Goal: Use online tool/utility: Utilize a website feature to perform a specific function

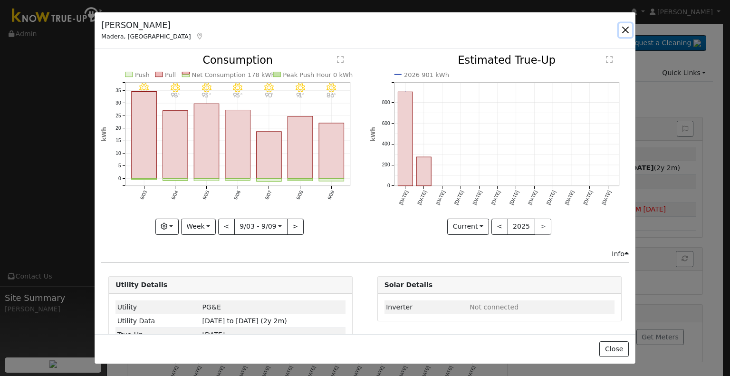
click at [625, 30] on button "button" at bounding box center [625, 29] width 13 height 13
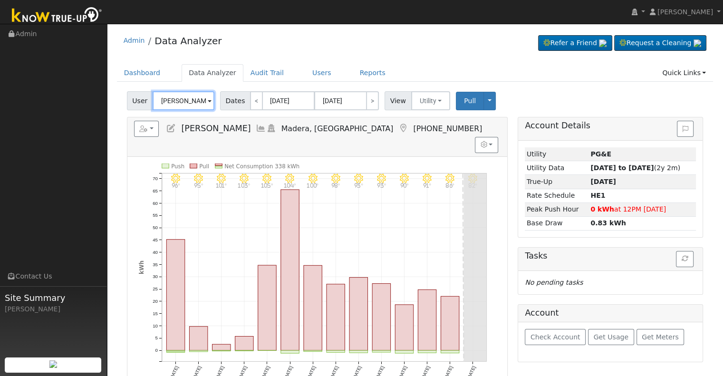
click at [177, 100] on input "[PERSON_NAME]" at bounding box center [184, 100] width 62 height 19
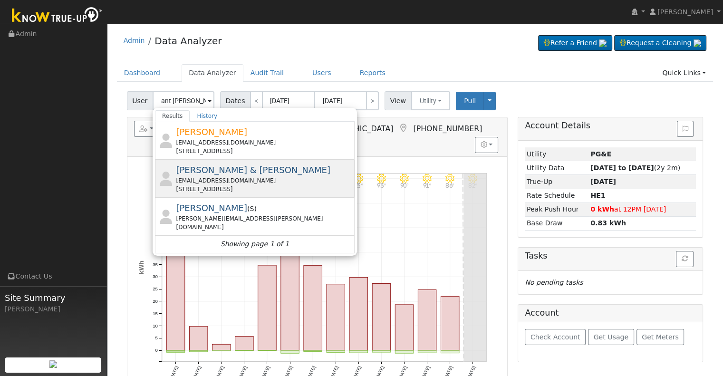
click at [241, 177] on div "[EMAIL_ADDRESS][DOMAIN_NAME]" at bounding box center [264, 180] width 176 height 9
type input "[PERSON_NAME] & [PERSON_NAME]"
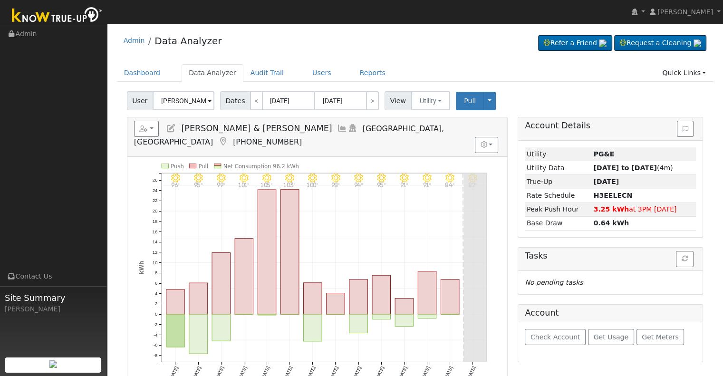
click at [337, 126] on icon at bounding box center [342, 128] width 10 height 9
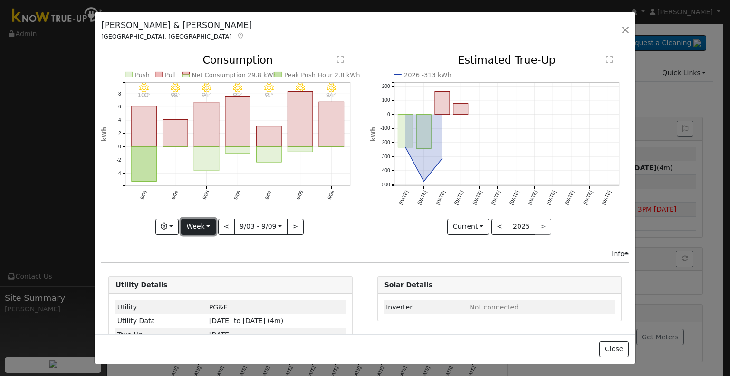
click at [209, 222] on button "Week" at bounding box center [198, 227] width 35 height 16
click at [217, 270] on link "Month" at bounding box center [215, 272] width 66 height 13
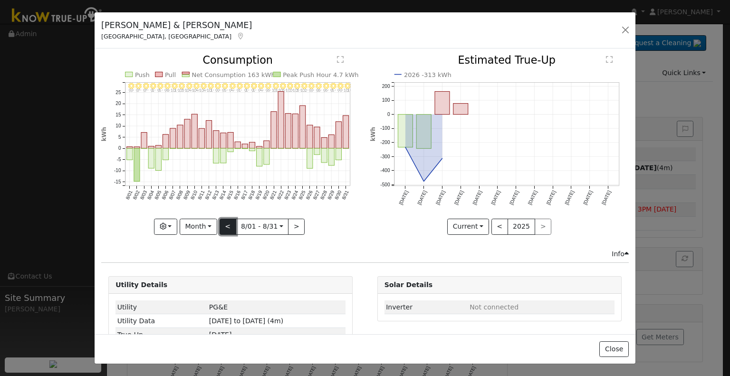
click at [227, 225] on button "<" at bounding box center [228, 227] width 17 height 16
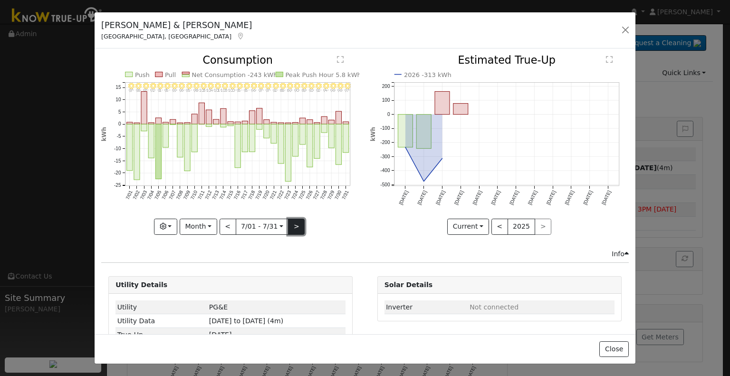
click at [289, 222] on button ">" at bounding box center [296, 227] width 17 height 16
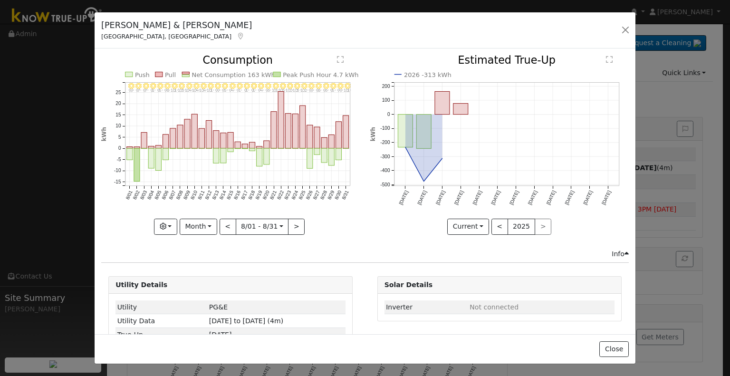
click at [236, 40] on link at bounding box center [240, 36] width 9 height 8
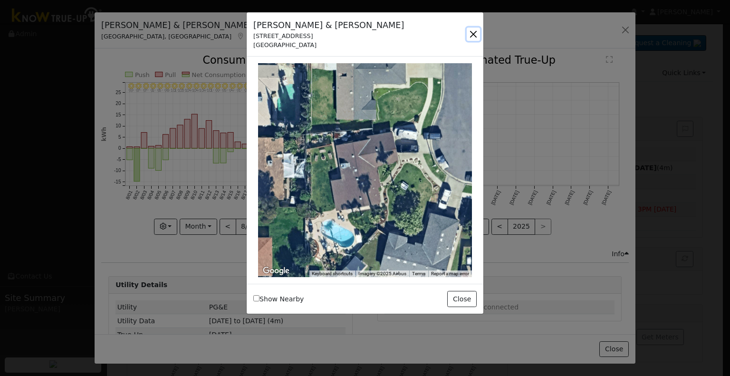
click at [472, 32] on button "button" at bounding box center [473, 34] width 13 height 13
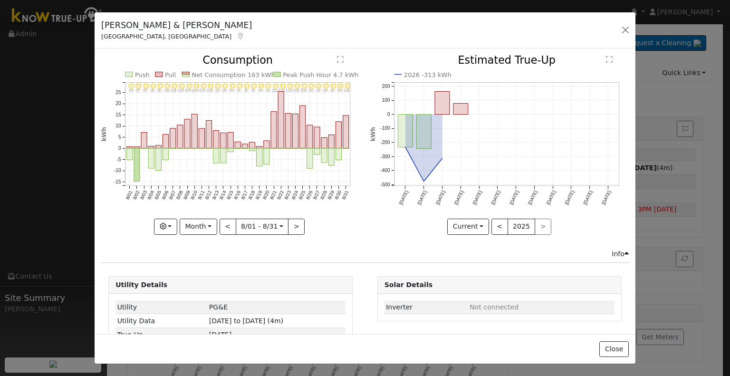
click at [293, 232] on div "8/31 - Clear 101° 8/30 - Clear 99° 8/29 - Clear 95° 8/28 - Clear 96° 8/27 - Cle…" at bounding box center [231, 151] width 269 height 193
click at [294, 226] on button ">" at bounding box center [296, 227] width 17 height 16
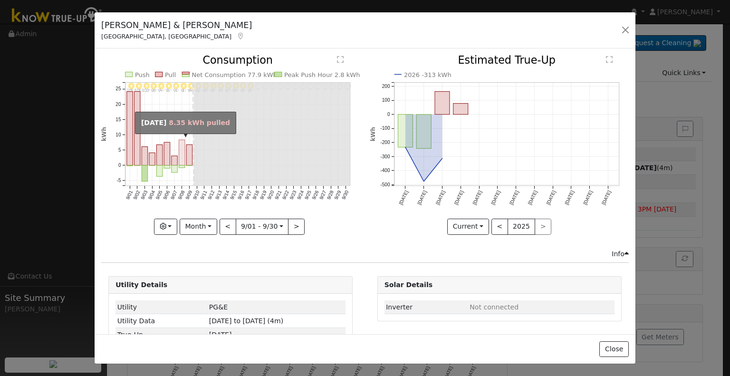
click at [181, 157] on rect "onclick=""" at bounding box center [182, 153] width 6 height 26
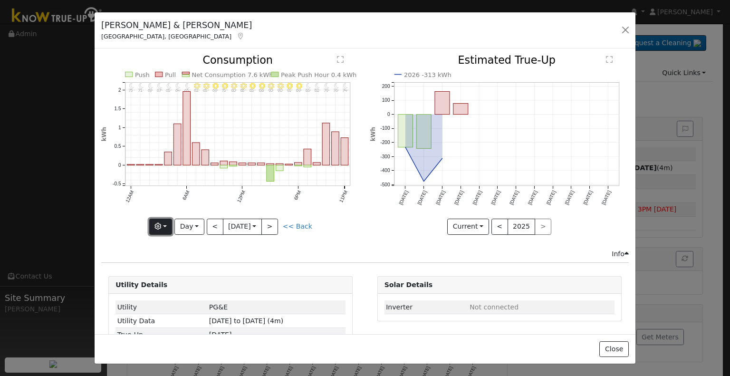
click at [171, 224] on button "button" at bounding box center [160, 227] width 23 height 16
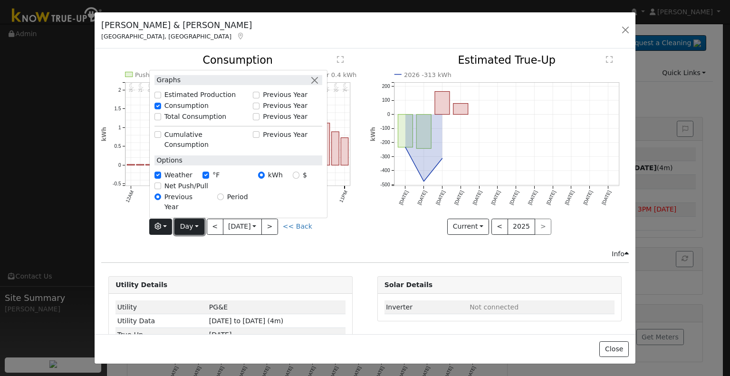
click at [183, 224] on button "Day" at bounding box center [188, 227] width 29 height 16
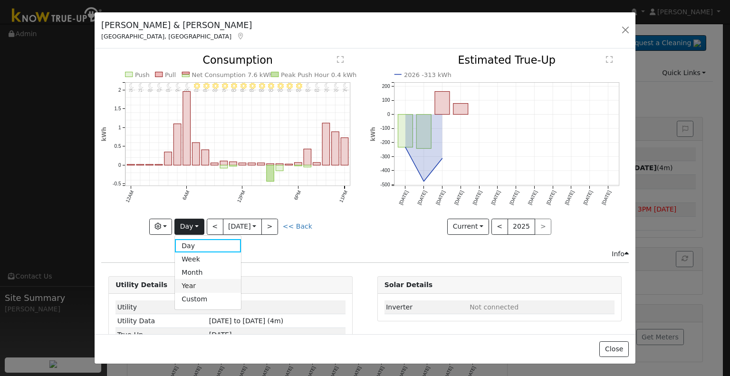
click at [199, 288] on link "Year" at bounding box center [208, 285] width 66 height 13
type input "[DATE]"
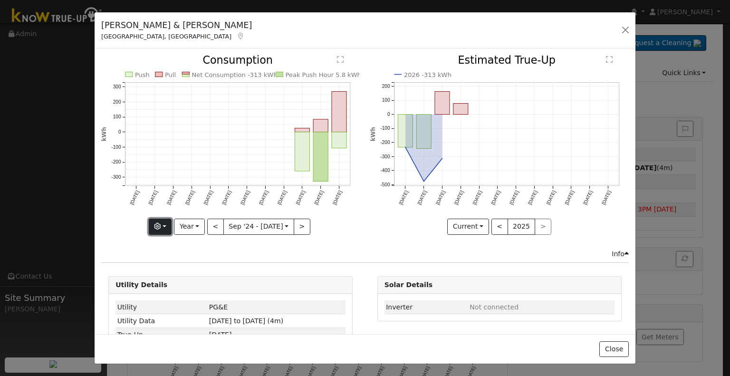
click at [169, 220] on button "button" at bounding box center [160, 227] width 23 height 16
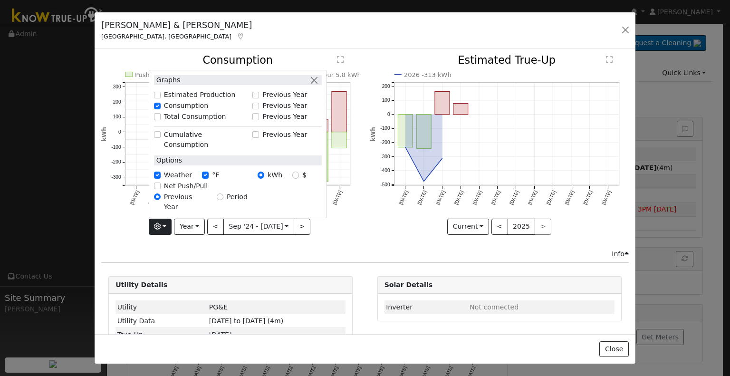
click at [199, 122] on label "Total Consumption" at bounding box center [195, 117] width 62 height 10
click at [161, 120] on input "Total Consumption" at bounding box center [157, 116] width 7 height 7
checkbox input "true"
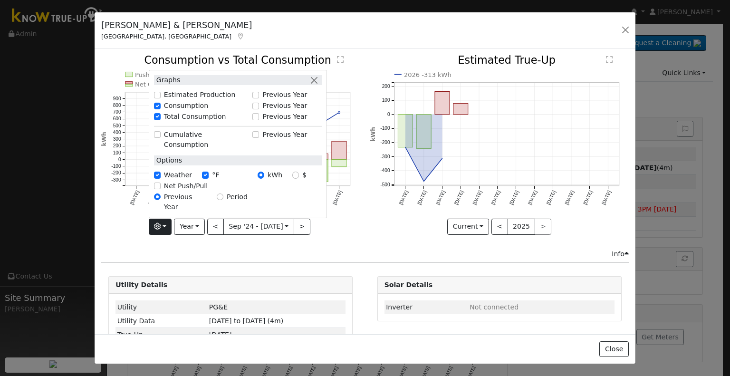
click at [356, 228] on div "Push Pull Total Consumption 2,093 kWh Net Consumption -313 kWh Peak Push Hour 5…" at bounding box center [230, 144] width 259 height 179
